Goal: Information Seeking & Learning: Learn about a topic

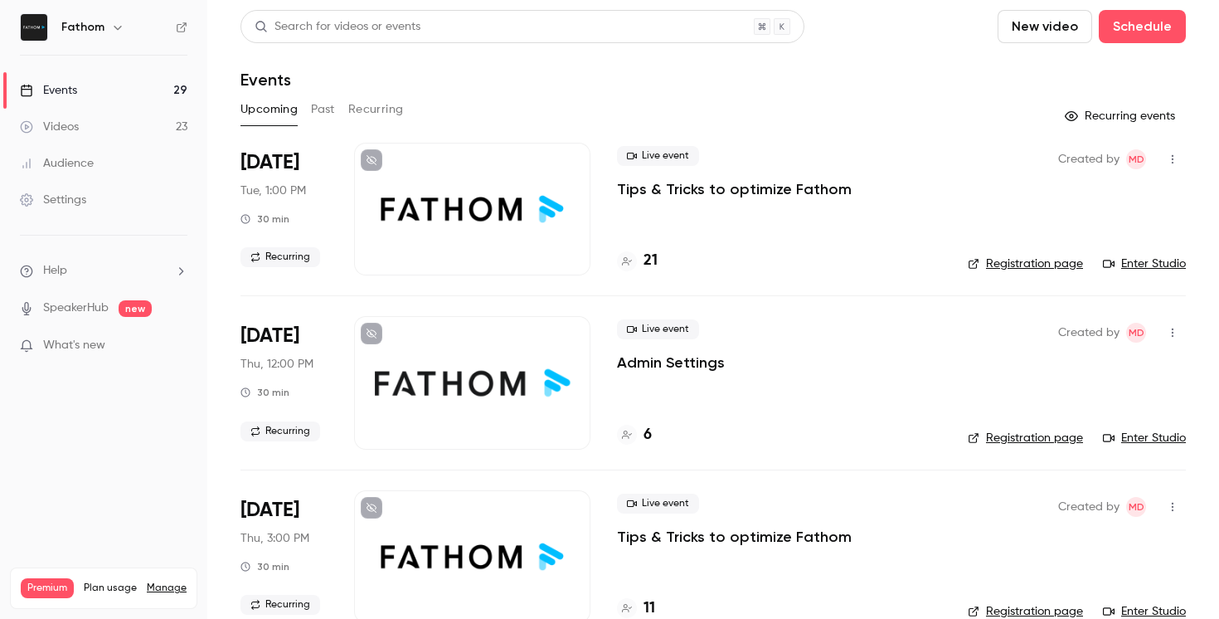
click at [783, 410] on div "Live event Admin Settings 6" at bounding box center [779, 382] width 324 height 133
click at [318, 108] on button "Past" at bounding box center [323, 109] width 24 height 27
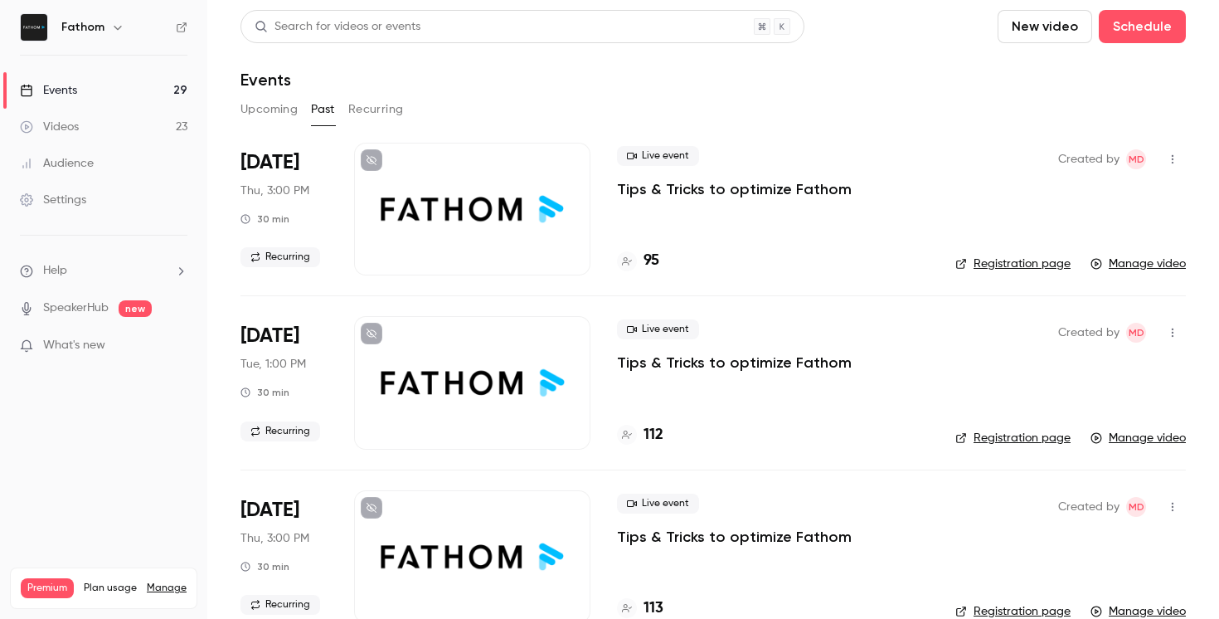
click at [762, 253] on div "95" at bounding box center [773, 261] width 312 height 22
click at [1157, 177] on div "Created by MD Registration page Manage video" at bounding box center [1070, 209] width 231 height 133
click at [864, 266] on div "95" at bounding box center [773, 261] width 312 height 22
click at [901, 205] on div "Live event Tips & Tricks to optimize Fathom 95" at bounding box center [773, 209] width 312 height 133
click at [1172, 162] on icon "button" at bounding box center [1173, 159] width 2 height 9
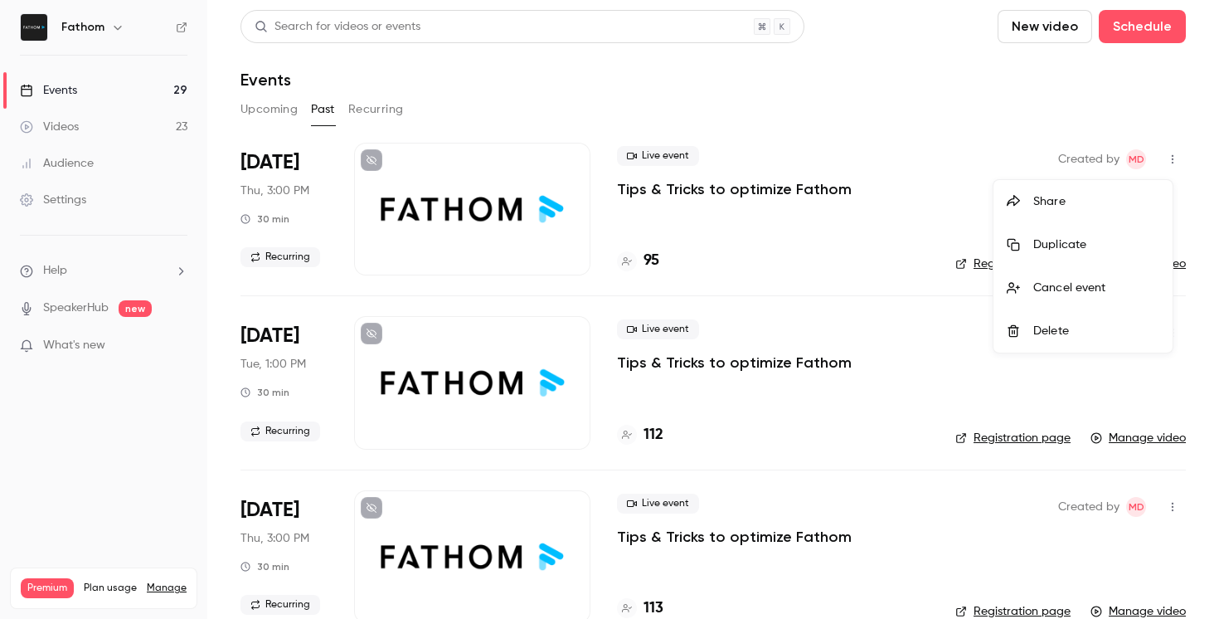
click at [712, 227] on div at bounding box center [609, 309] width 1219 height 619
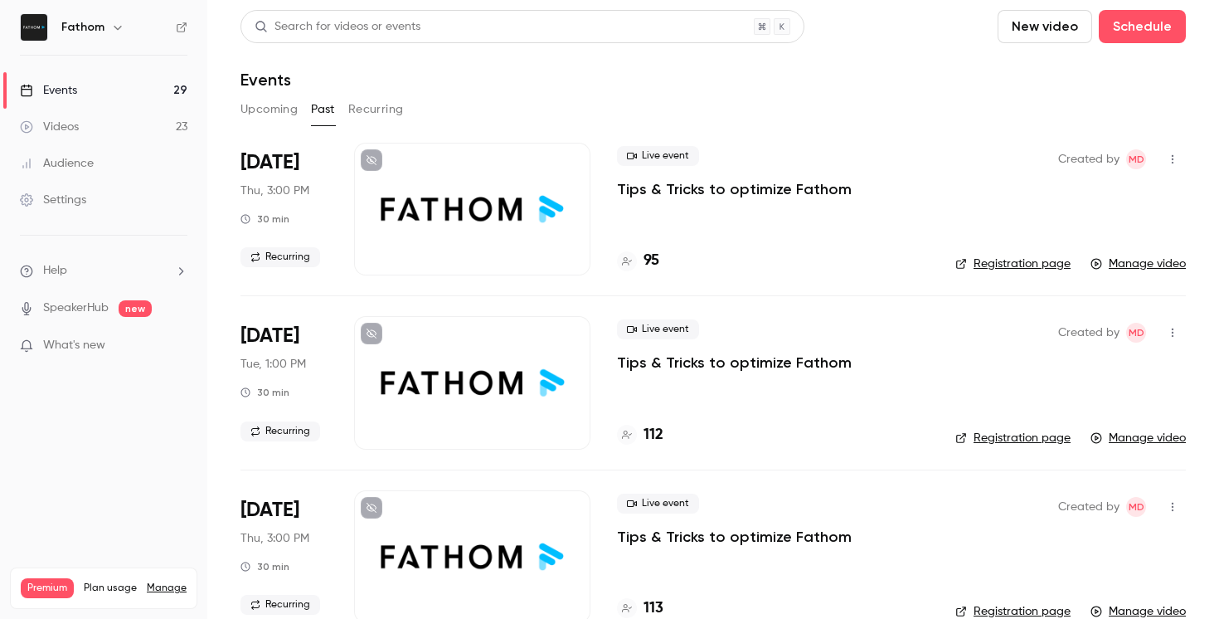
click at [537, 202] on div at bounding box center [472, 209] width 236 height 133
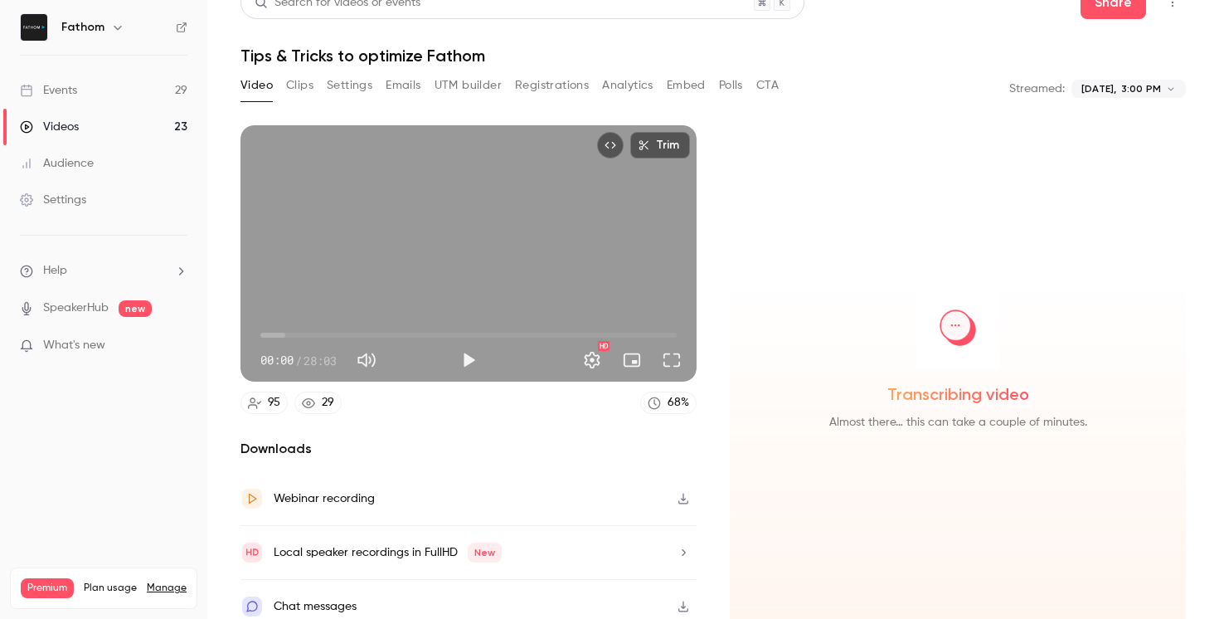
scroll to position [35, 0]
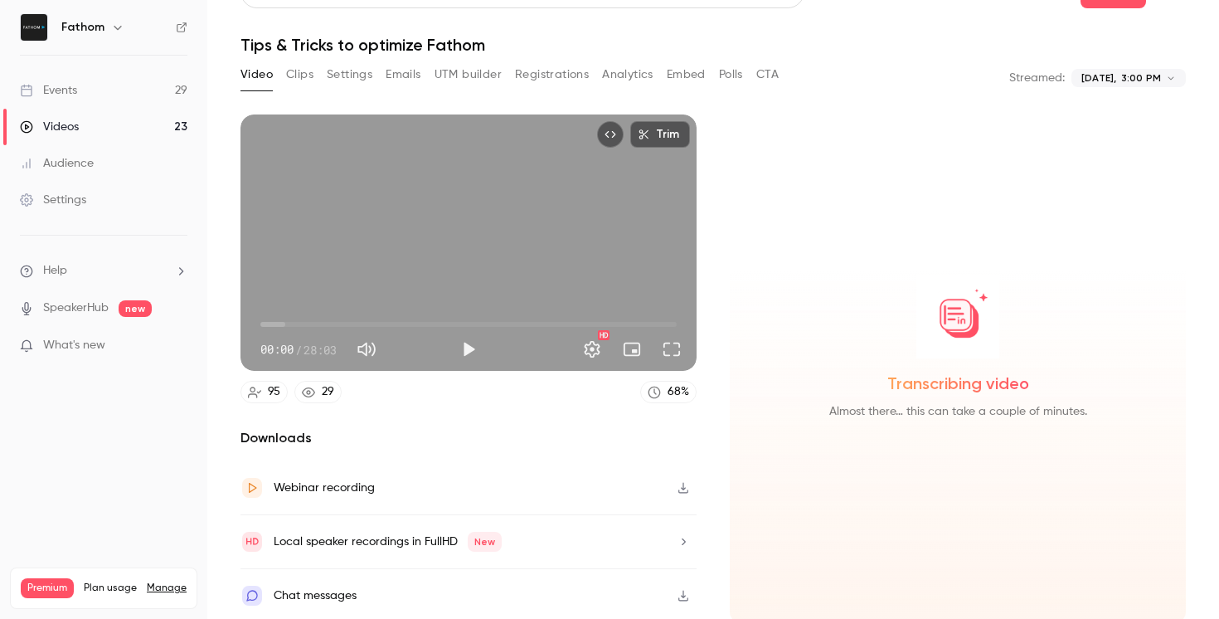
click at [496, 573] on div "Chat messages" at bounding box center [468, 595] width 456 height 53
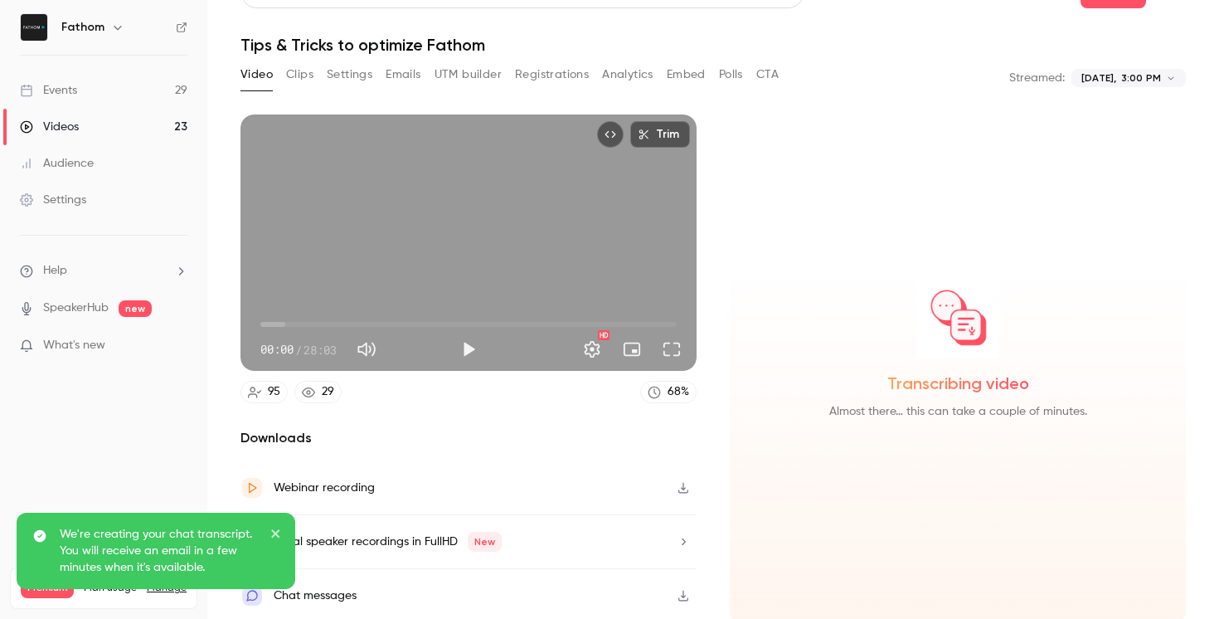
click at [403, 75] on button "Emails" at bounding box center [403, 74] width 35 height 27
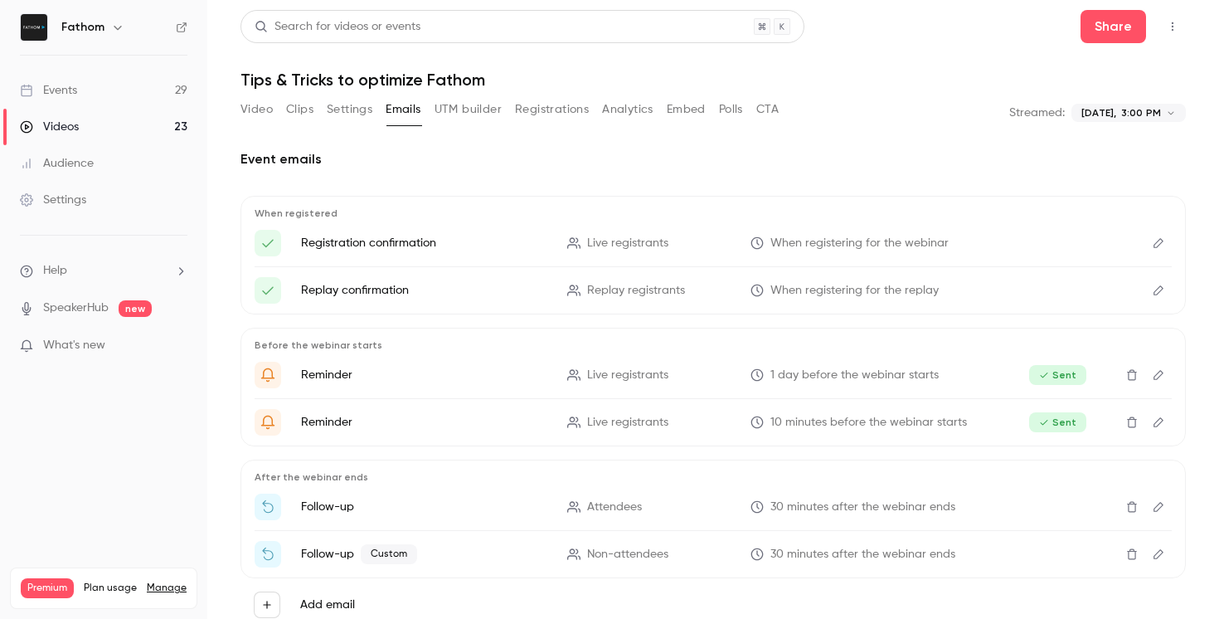
click at [590, 112] on div "Video Clips Settings Emails UTM builder Registrations Analytics Embed Polls CTA" at bounding box center [509, 109] width 538 height 27
click at [571, 110] on button "Registrations" at bounding box center [552, 109] width 74 height 27
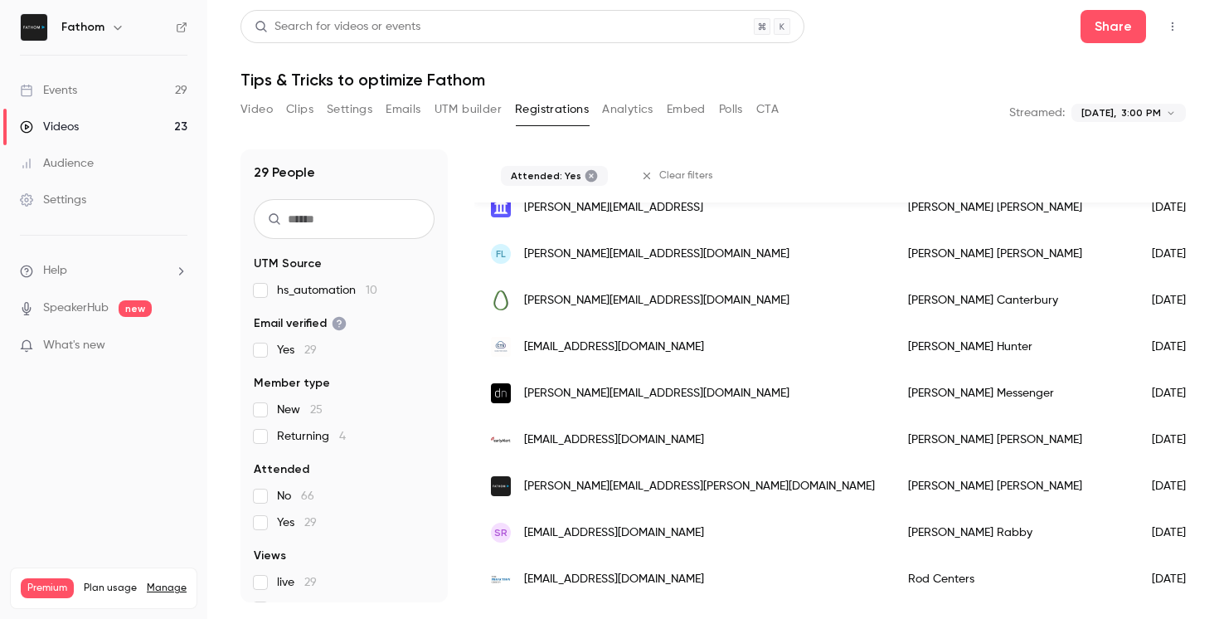
scroll to position [1118, 0]
